Goal: Task Accomplishment & Management: Manage account settings

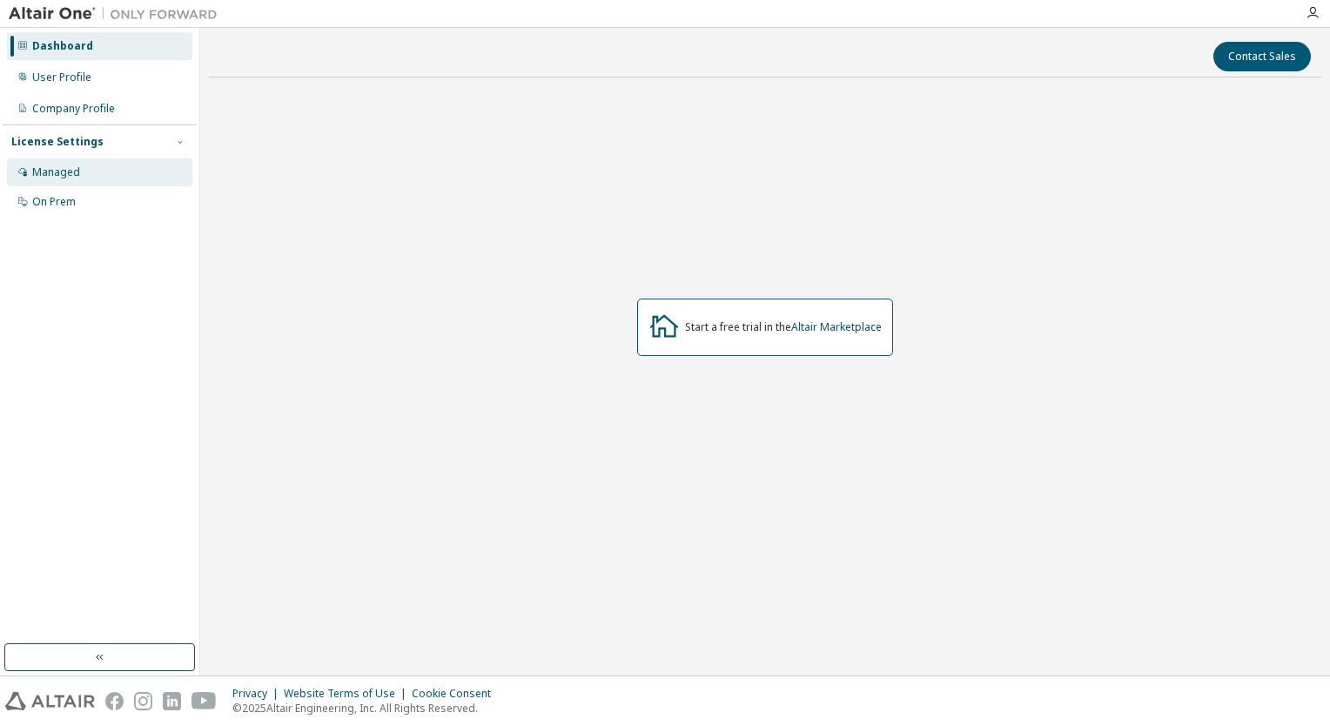
click at [111, 181] on div "Managed" at bounding box center [99, 172] width 185 height 28
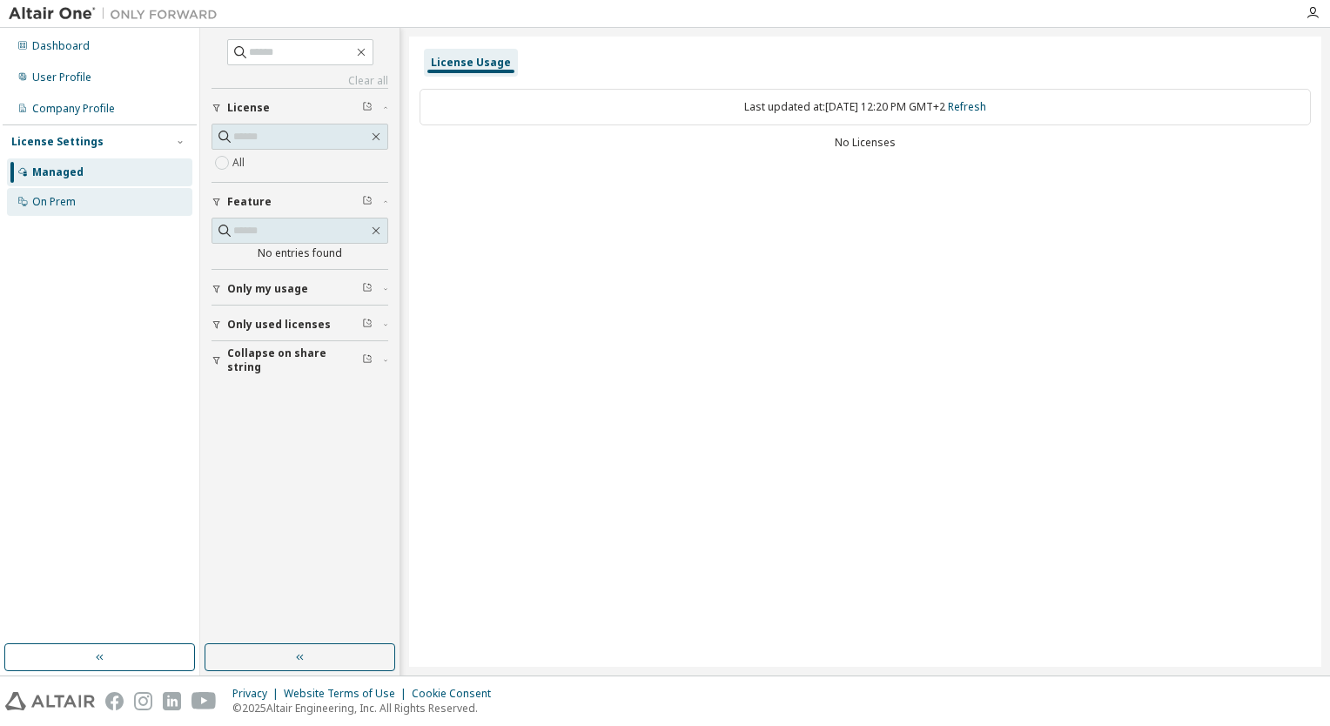
drag, startPoint x: 58, startPoint y: 197, endPoint x: 86, endPoint y: 195, distance: 27.9
click at [58, 198] on div "On Prem" at bounding box center [54, 202] width 44 height 14
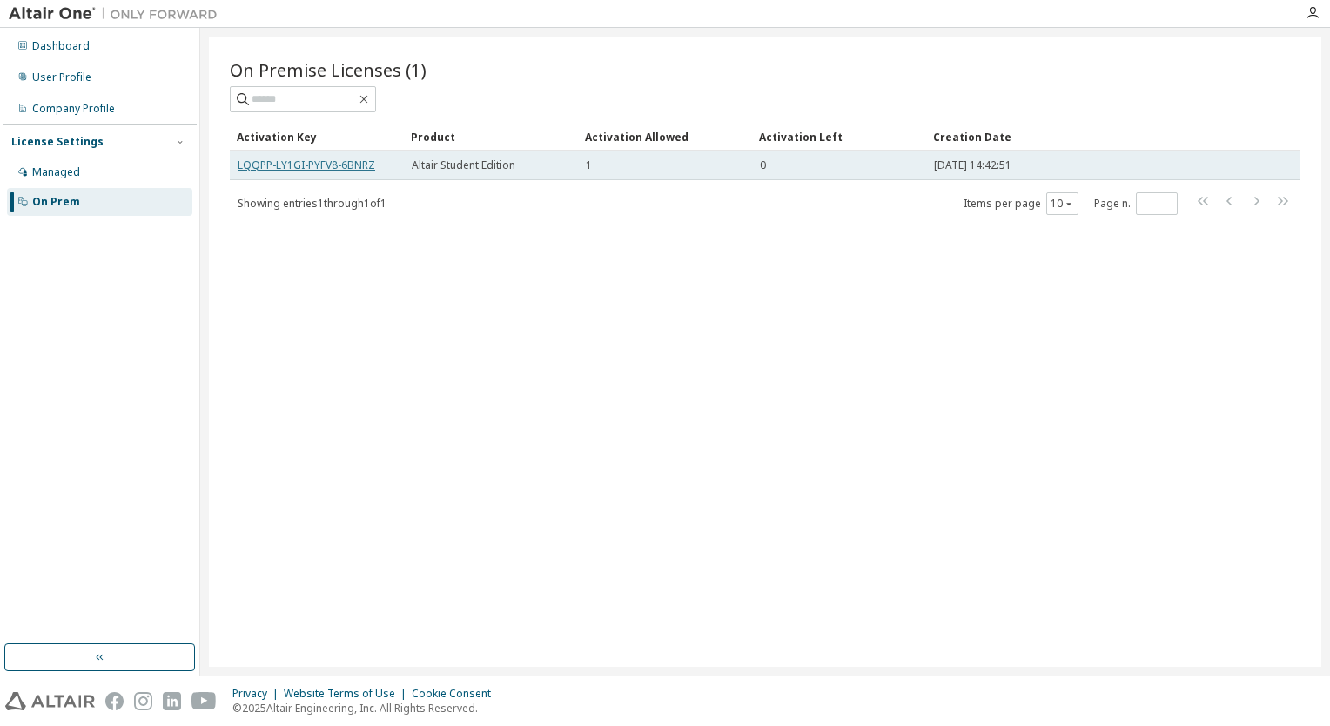
click at [360, 165] on link "LQQPP-LY1GI-PYFV8-6BNRZ" at bounding box center [307, 165] width 138 height 15
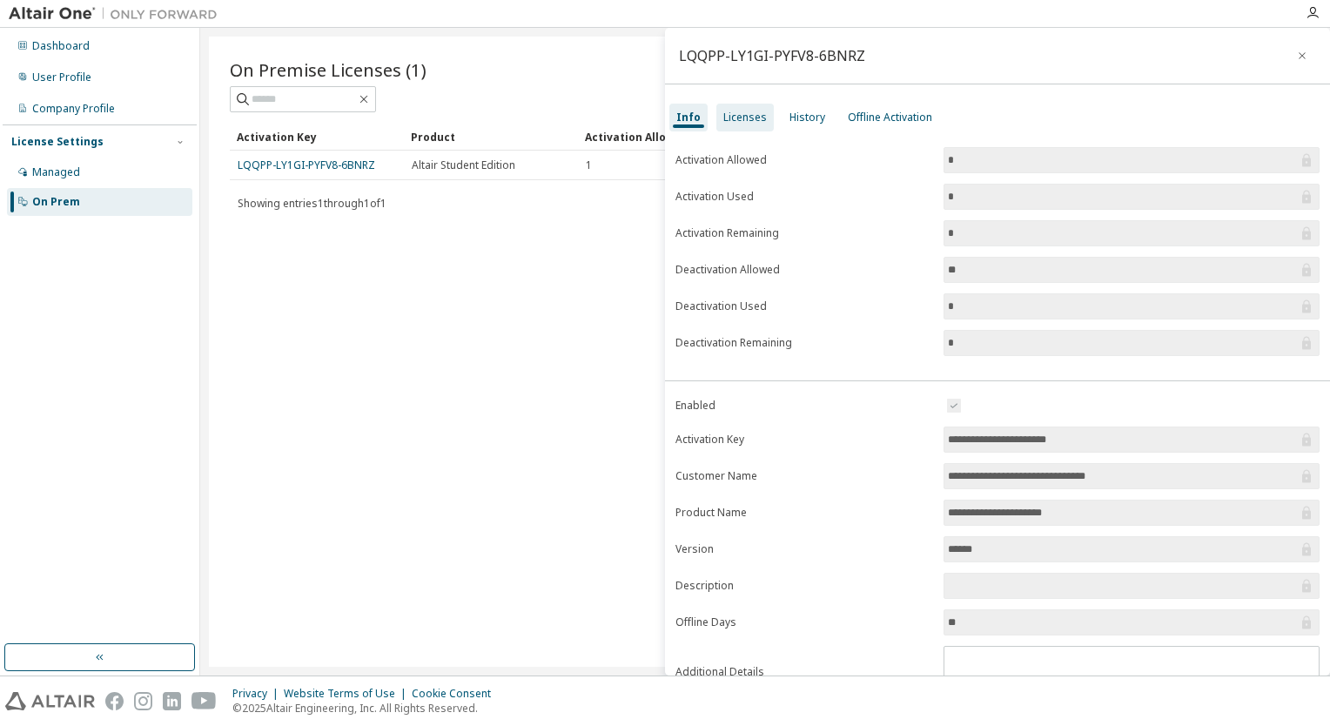
click at [732, 130] on div "Licenses" at bounding box center [744, 118] width 57 height 28
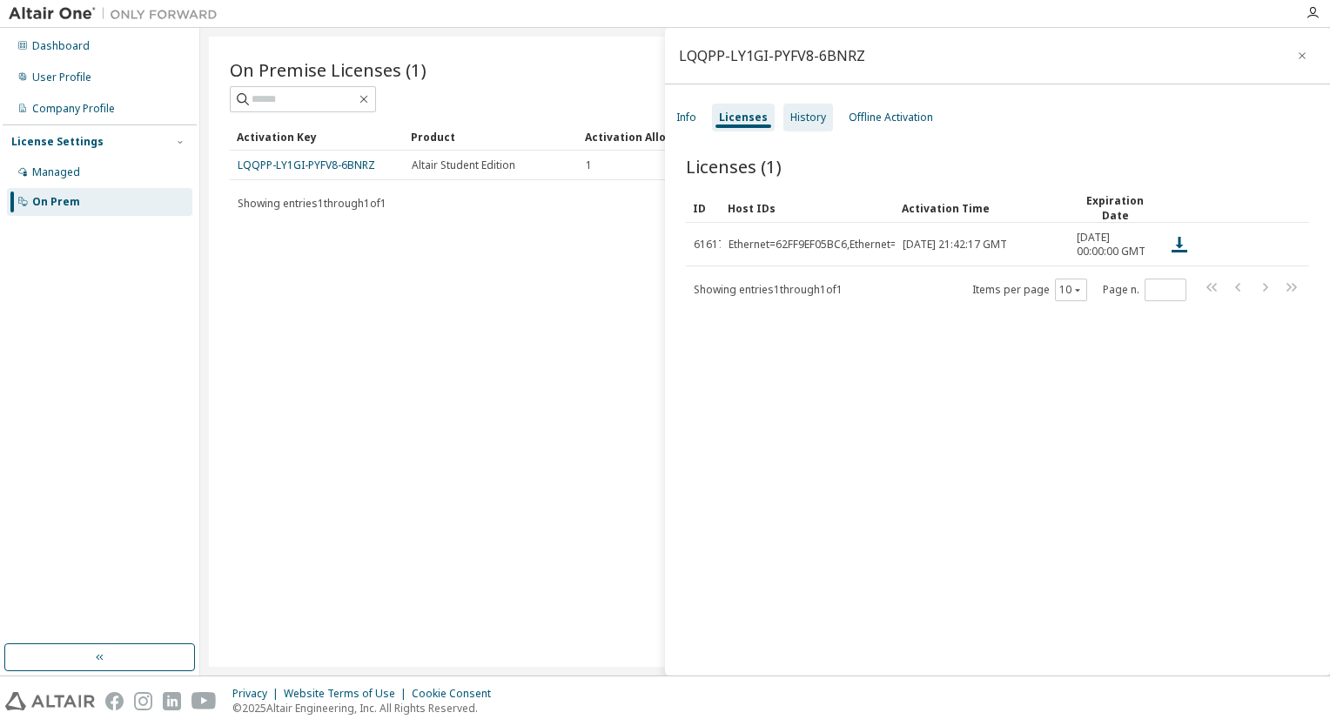
click at [795, 117] on div "History" at bounding box center [808, 118] width 36 height 14
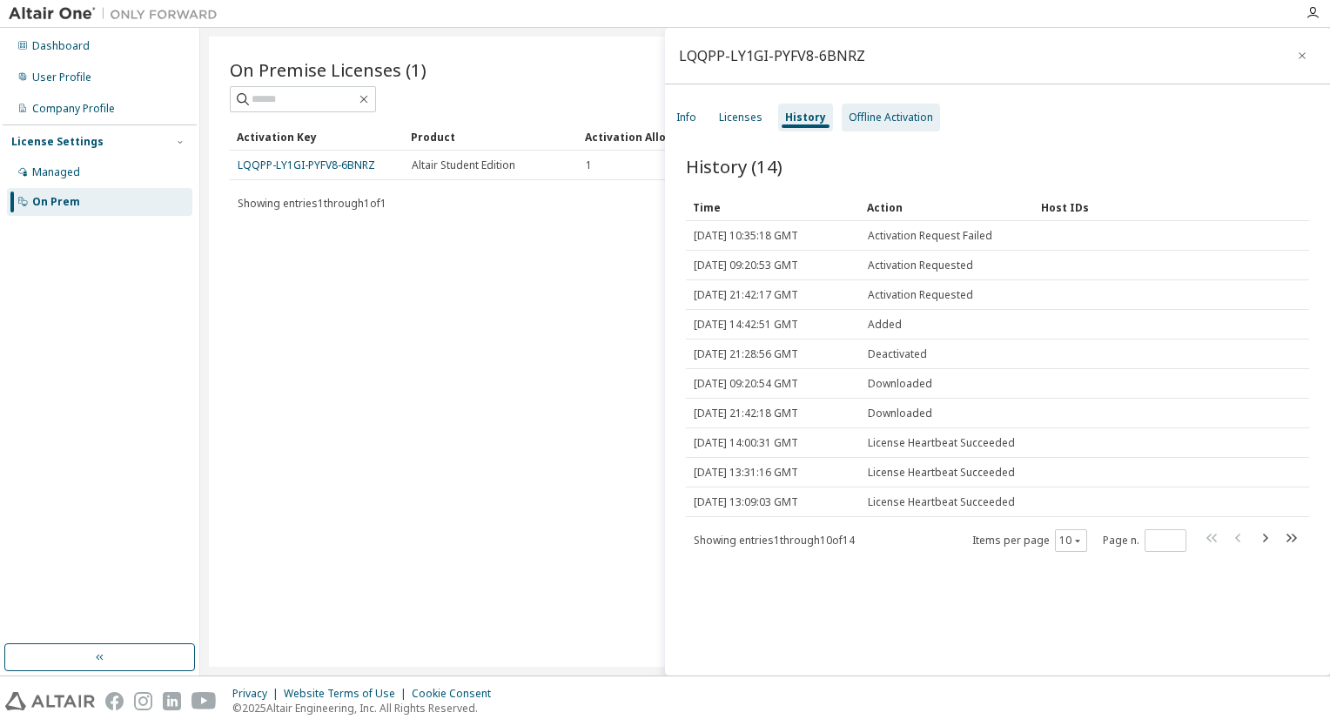
click at [862, 113] on div "Offline Activation" at bounding box center [891, 118] width 84 height 14
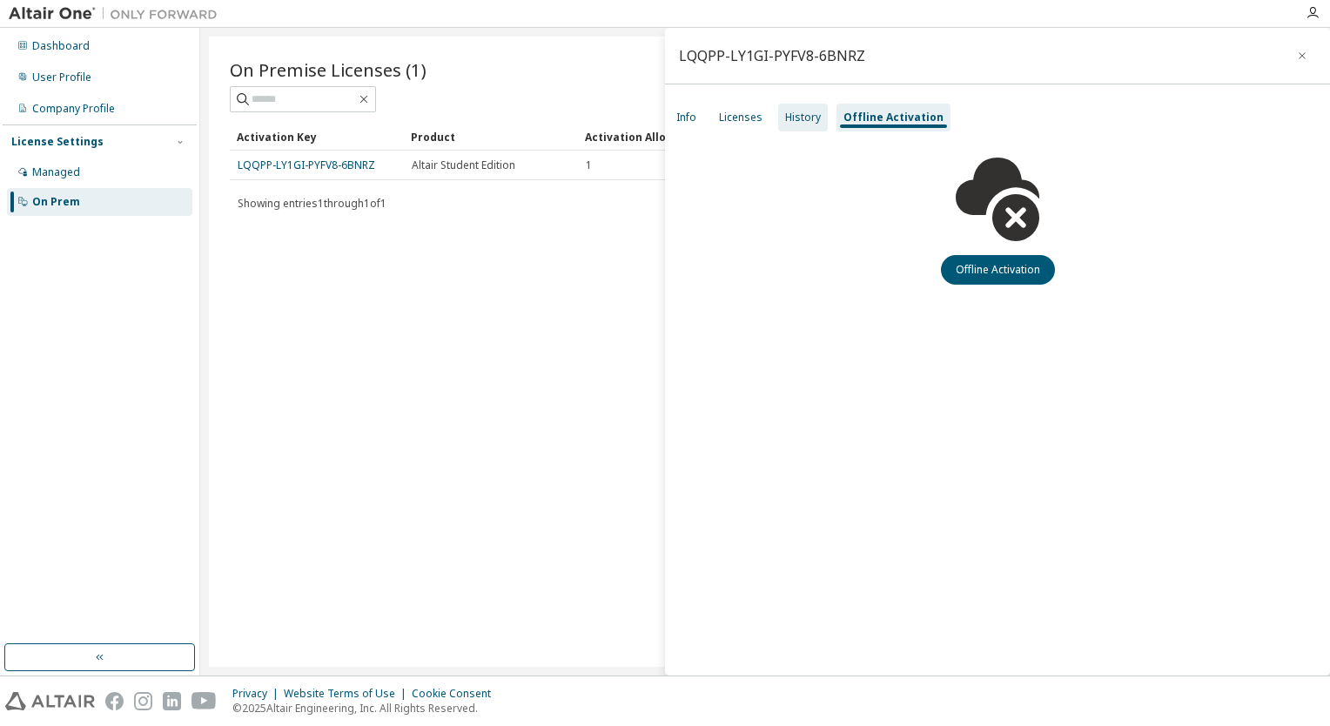
click at [819, 123] on div "History" at bounding box center [803, 118] width 50 height 28
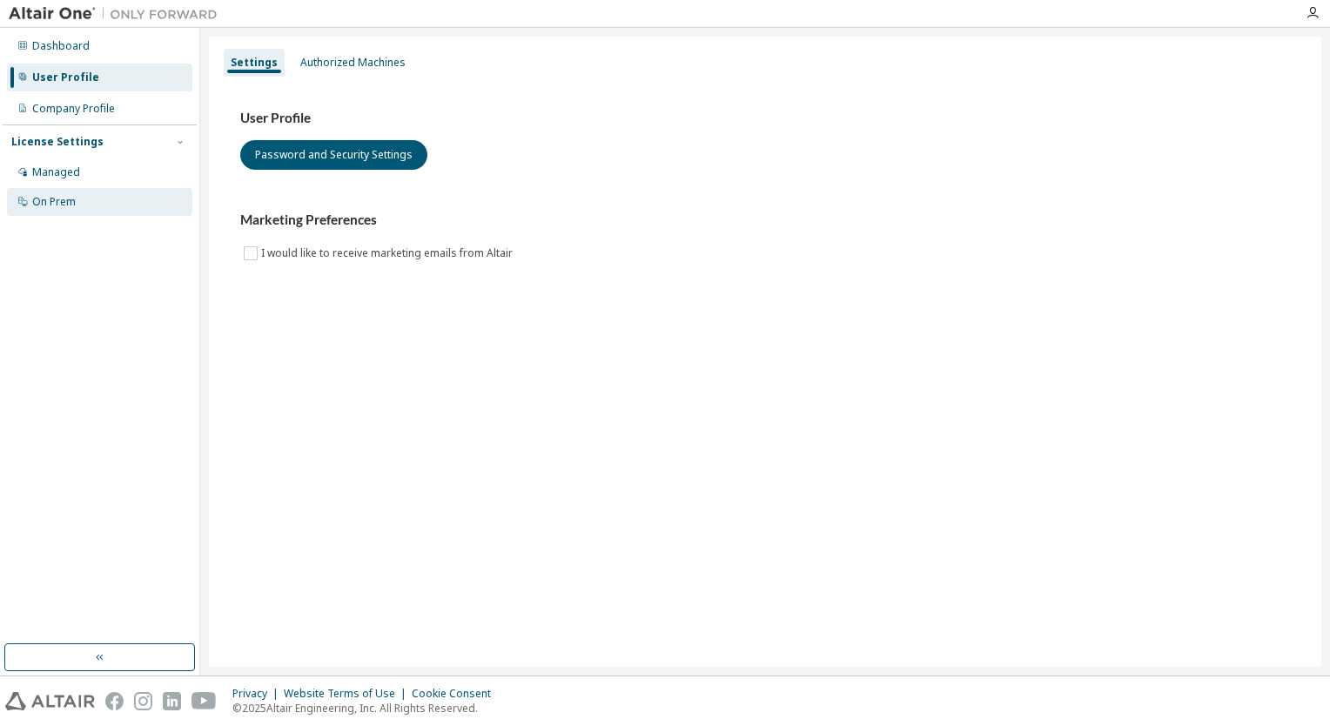
click at [60, 198] on div "On Prem" at bounding box center [54, 202] width 44 height 14
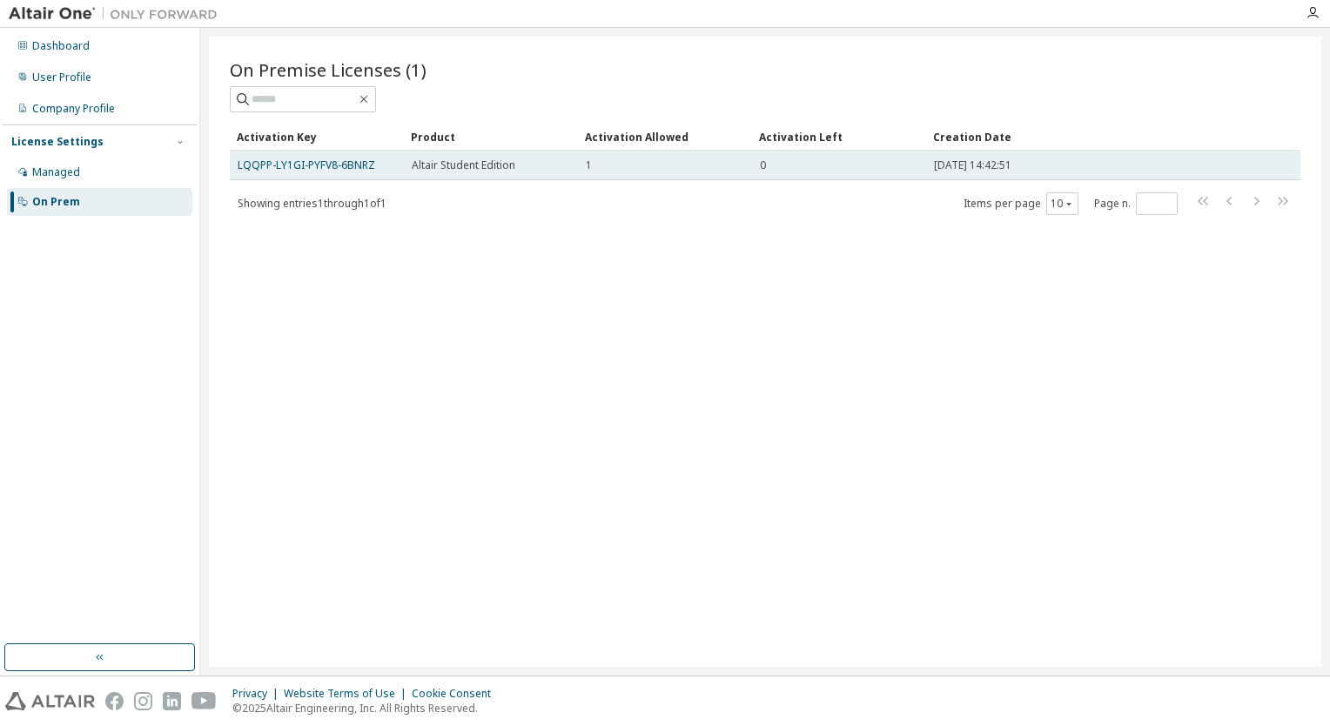
click at [463, 169] on span "Altair Student Edition" at bounding box center [464, 165] width 104 height 14
click at [502, 166] on span "Altair Student Edition" at bounding box center [464, 165] width 104 height 14
click at [503, 166] on span "Altair Student Edition" at bounding box center [464, 165] width 104 height 14
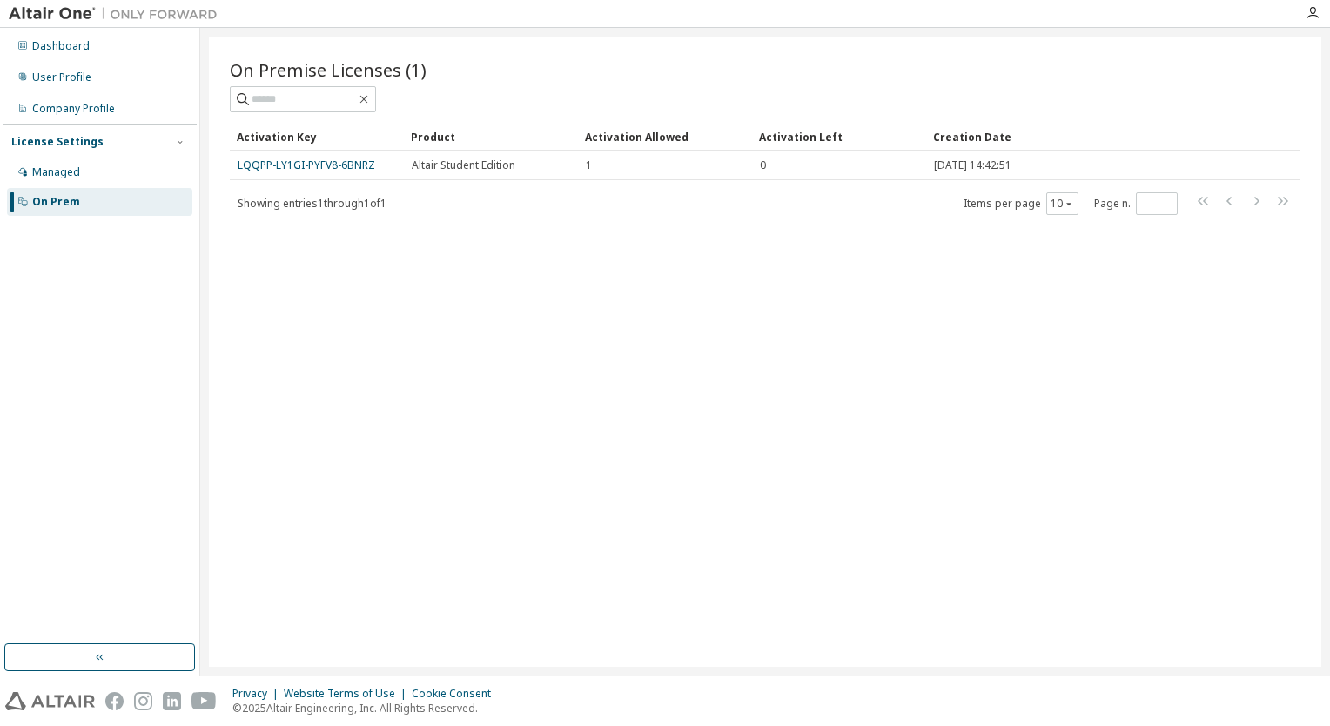
drag, startPoint x: 503, startPoint y: 166, endPoint x: 481, endPoint y: 222, distance: 59.8
click at [481, 225] on div "On Premise Licenses (1) Clear Load Save Save As Field Operator Value Select fil…" at bounding box center [765, 352] width 1113 height 630
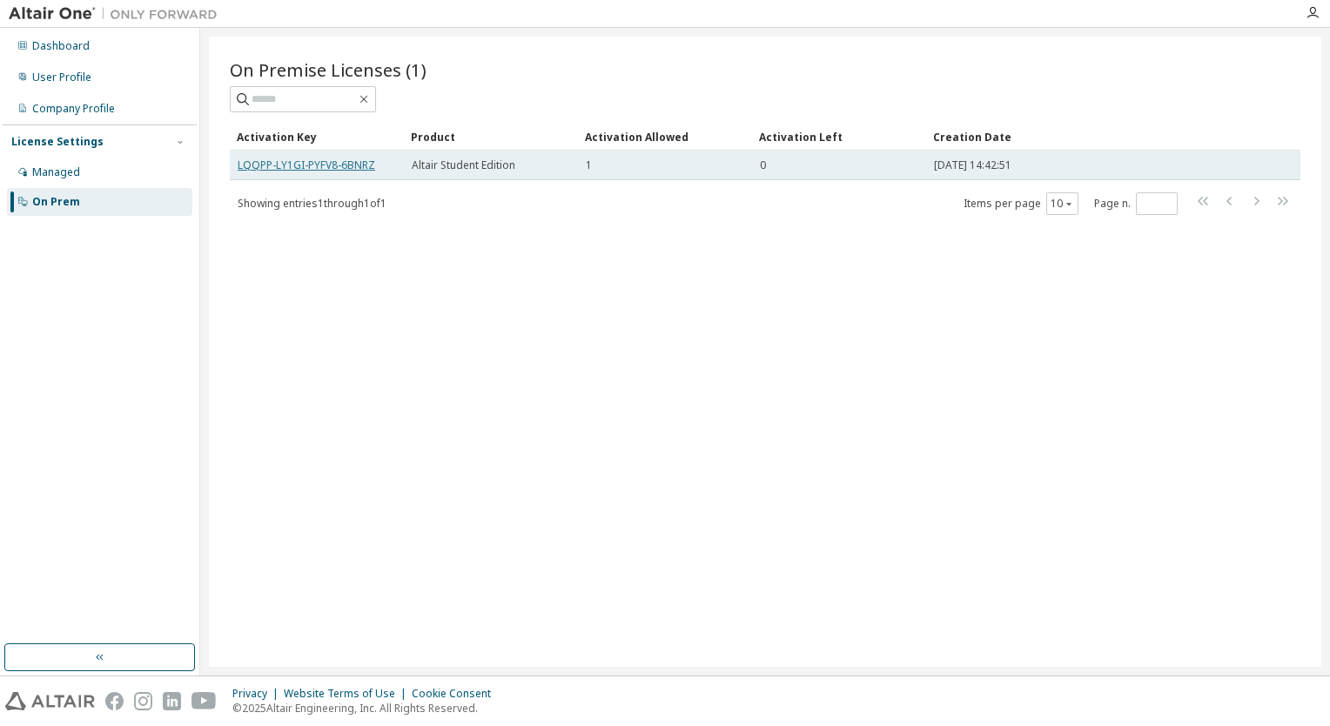
click at [362, 169] on link "LQQPP-LY1GI-PYFV8-6BNRZ" at bounding box center [307, 165] width 138 height 15
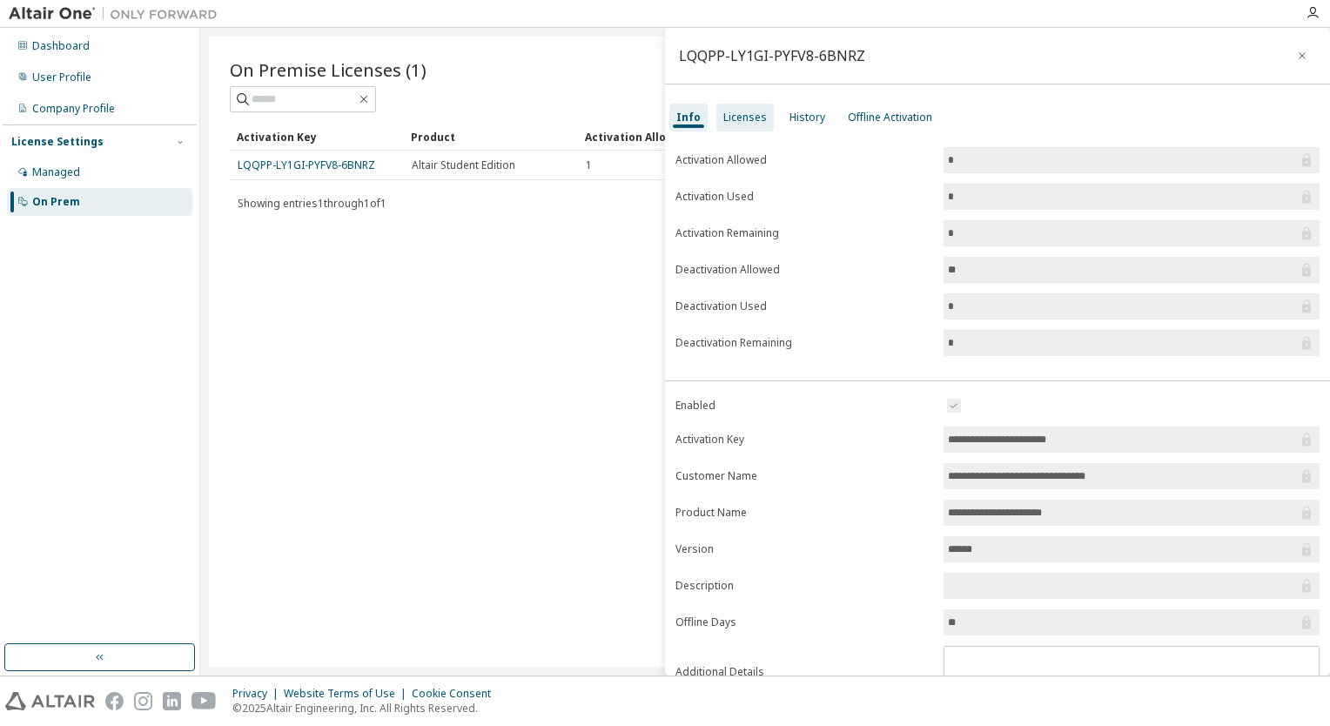
click at [735, 128] on div "Licenses" at bounding box center [744, 118] width 57 height 28
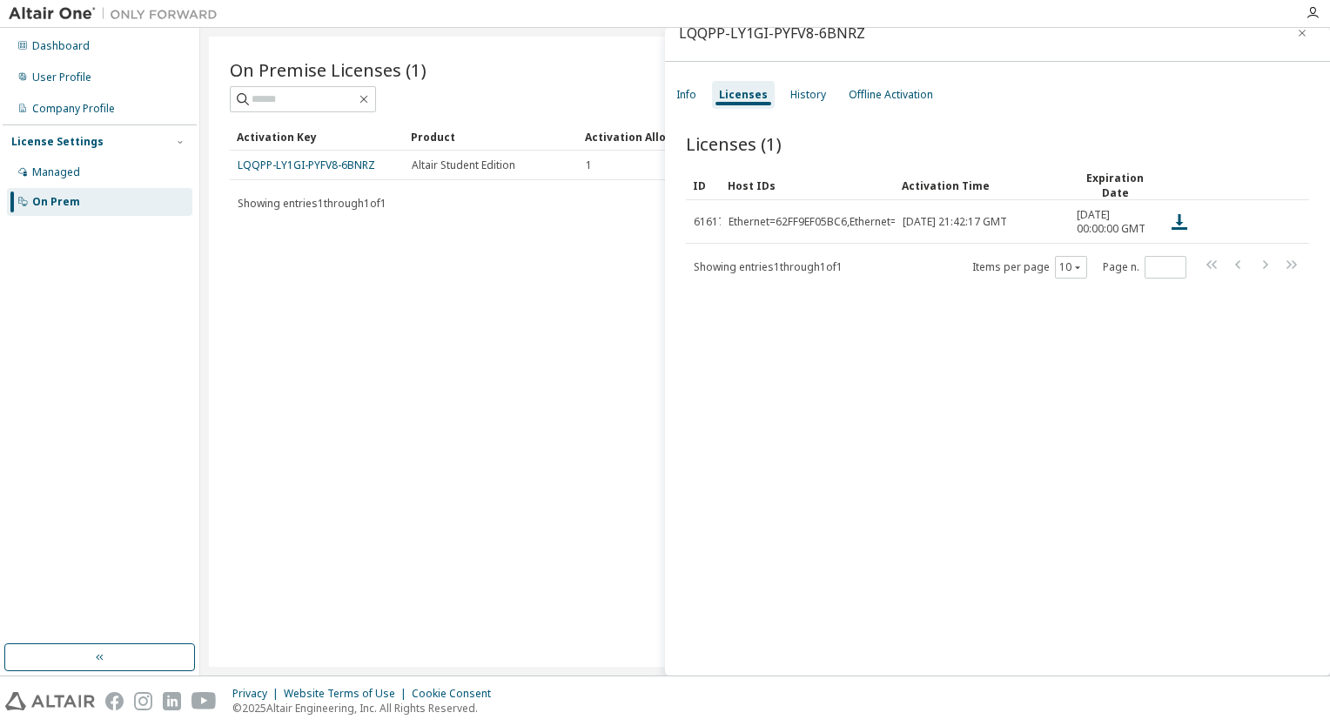
scroll to position [26, 0]
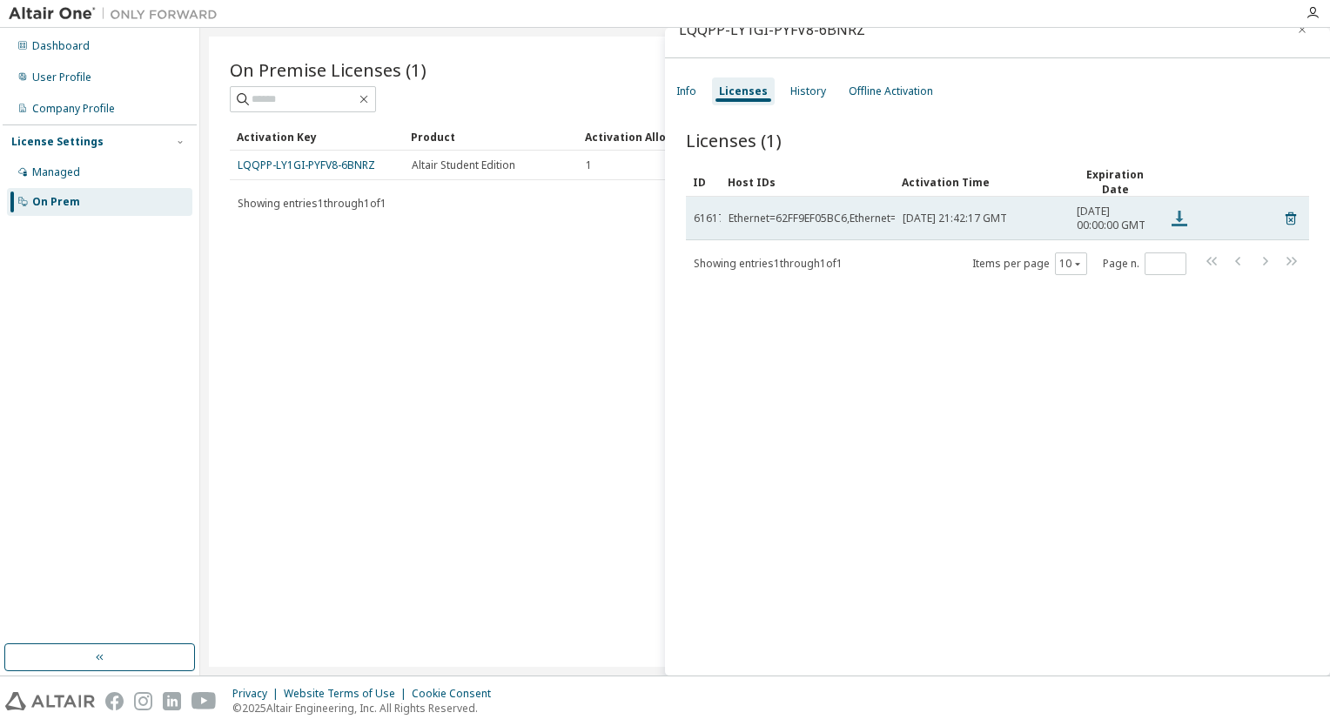
click at [1182, 226] on icon at bounding box center [1180, 219] width 16 height 16
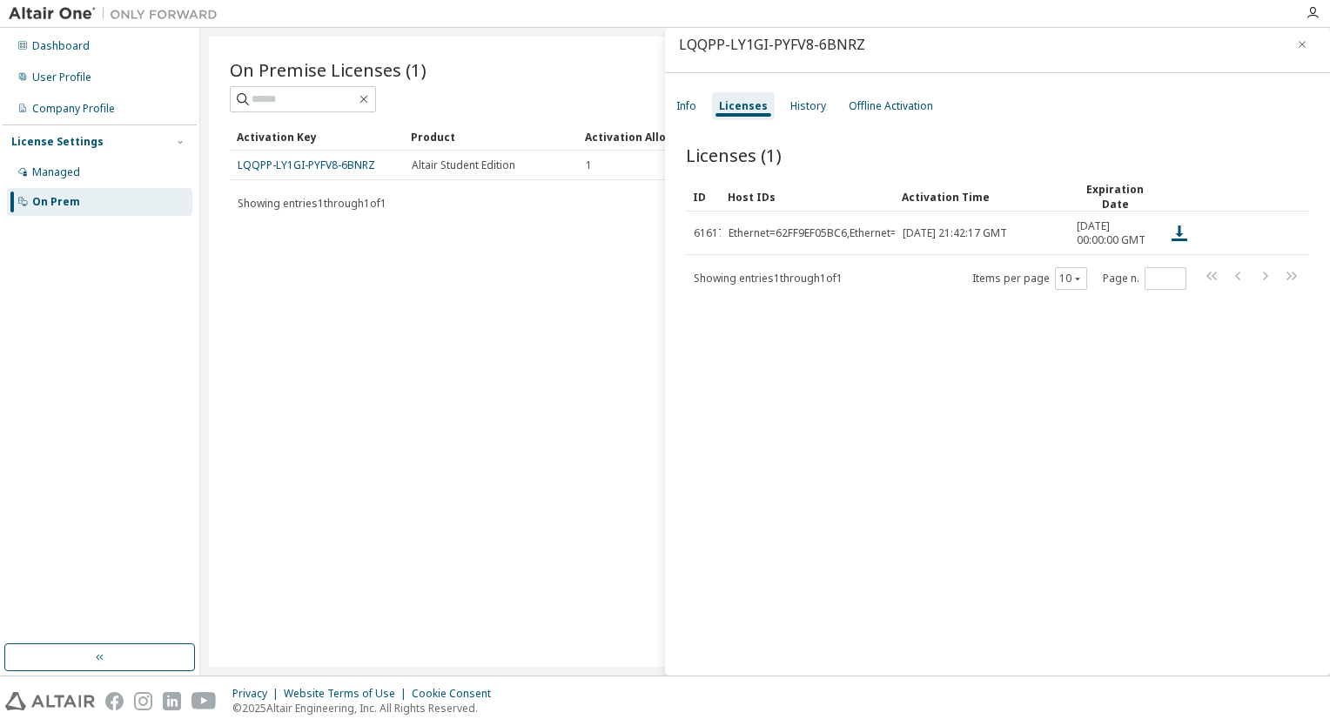
scroll to position [0, 0]
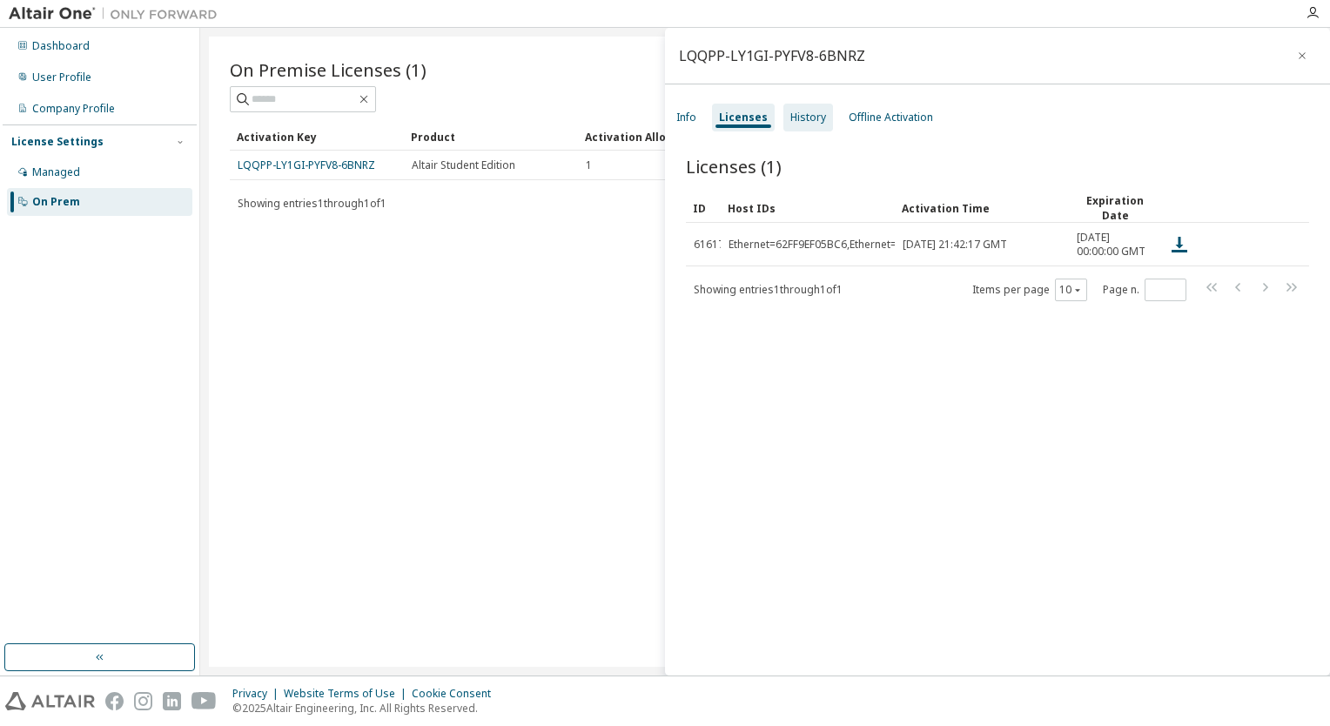
click at [811, 119] on div "History" at bounding box center [808, 118] width 36 height 14
